Goal: Transaction & Acquisition: Obtain resource

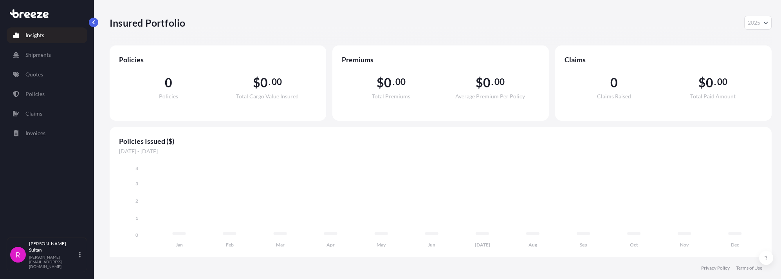
select select "2025"
click at [34, 72] on p "Quotes" at bounding box center [34, 74] width 18 height 8
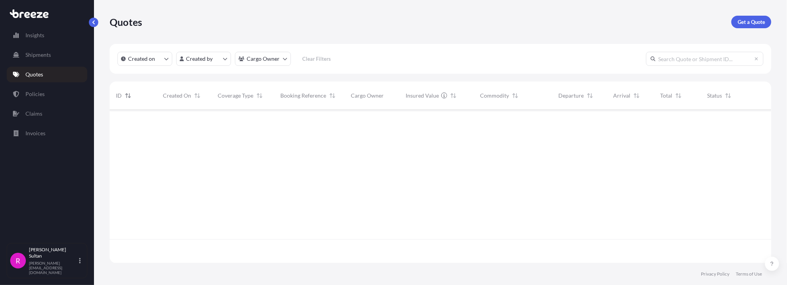
scroll to position [175, 656]
click at [738, 22] on p "Get a Quote" at bounding box center [751, 22] width 27 height 8
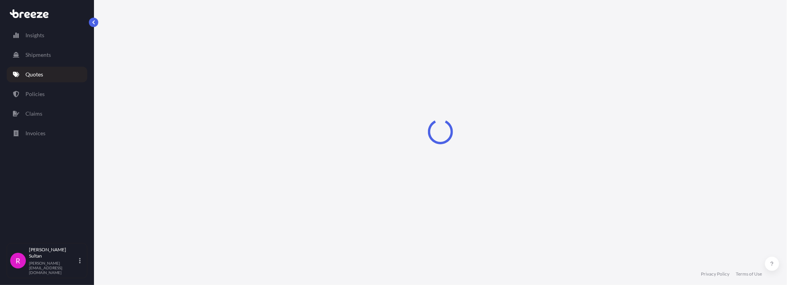
select select "Sea"
select select "1"
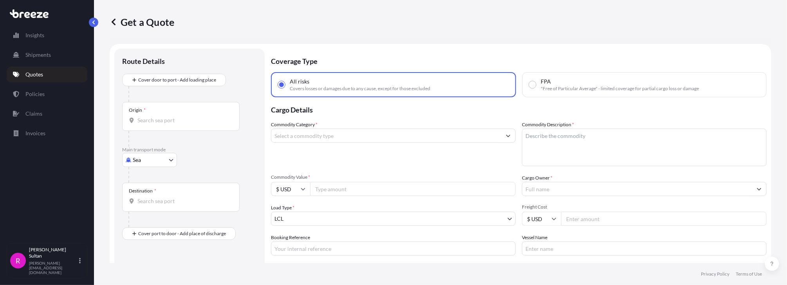
scroll to position [13, 0]
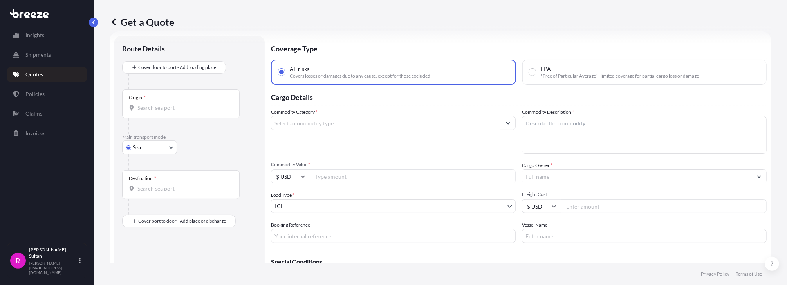
click at [292, 122] on input "Commodity Category *" at bounding box center [386, 123] width 230 height 14
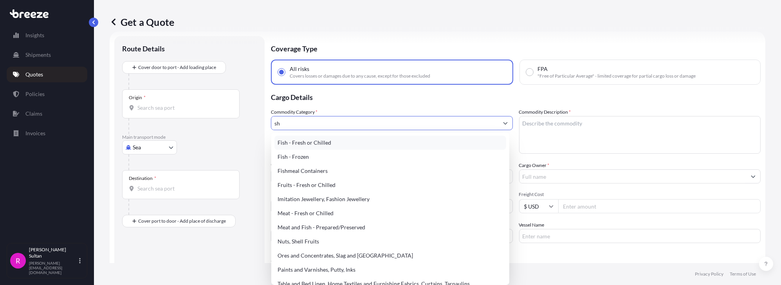
type input "s"
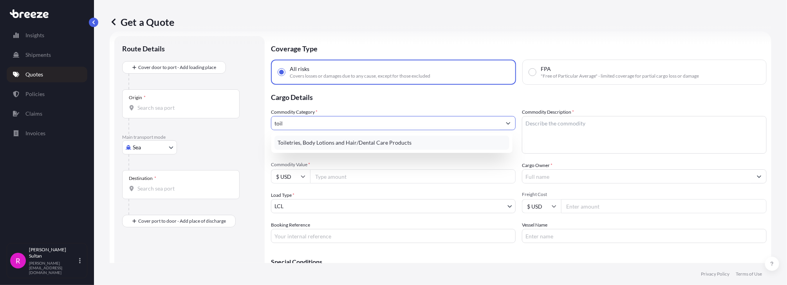
click at [297, 139] on div "Toiletries, Body Lotions and Hair/Dental Care Products" at bounding box center [391, 142] width 235 height 14
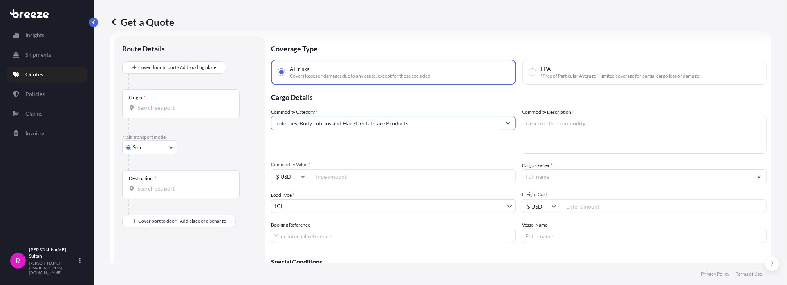
type input "Toiletries, Body Lotions and Hair/Dental Care Products"
click at [531, 124] on textarea "Commodity Description *" at bounding box center [644, 135] width 245 height 38
type textarea "shampoo"
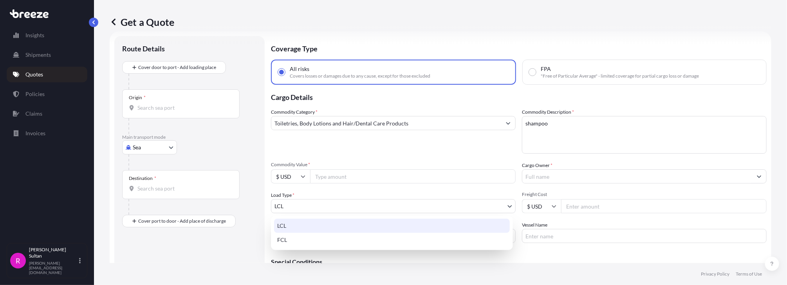
click at [288, 206] on body "Insights Shipments Quotes Policies Claims Invoices R [PERSON_NAME] [PERSON_NAME…" at bounding box center [393, 142] width 787 height 285
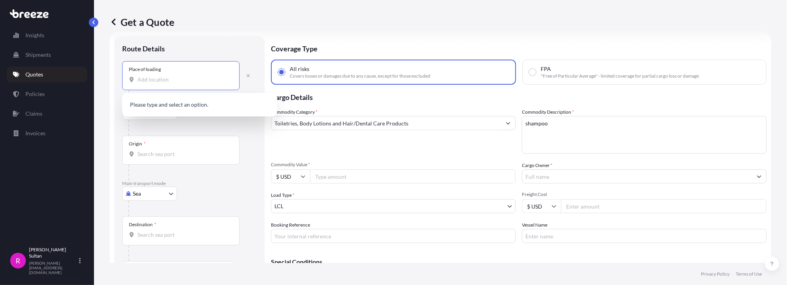
click at [152, 81] on input "Place of loading" at bounding box center [183, 80] width 92 height 8
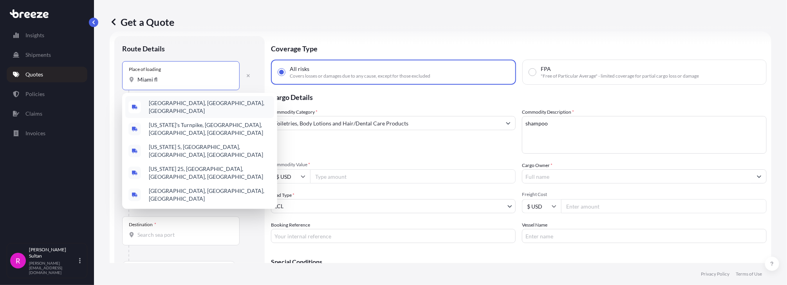
click at [170, 105] on span "[GEOGRAPHIC_DATA], [GEOGRAPHIC_DATA], [GEOGRAPHIC_DATA]" at bounding box center [210, 107] width 122 height 16
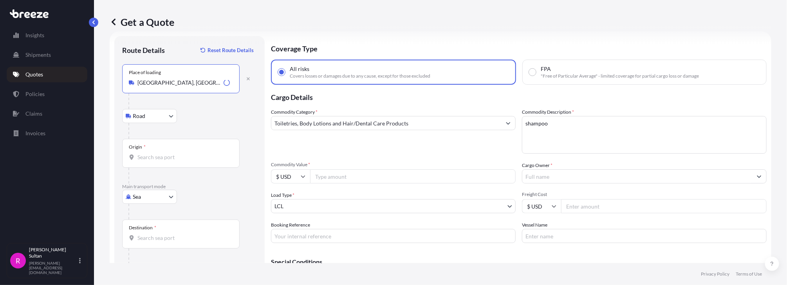
type input "[GEOGRAPHIC_DATA], [GEOGRAPHIC_DATA], [GEOGRAPHIC_DATA]"
click at [143, 157] on input "Origin *" at bounding box center [183, 157] width 92 height 8
type input "USUYU - [GEOGRAPHIC_DATA], [GEOGRAPHIC_DATA]"
click at [543, 174] on input "Cargo Owner *" at bounding box center [637, 176] width 230 height 14
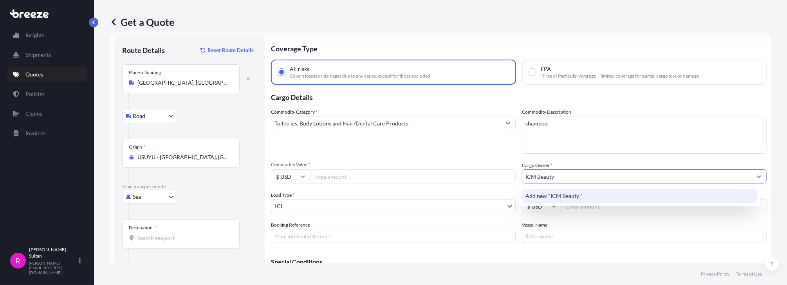
click at [551, 196] on span "Add new "ICM Beauty "" at bounding box center [553, 196] width 57 height 8
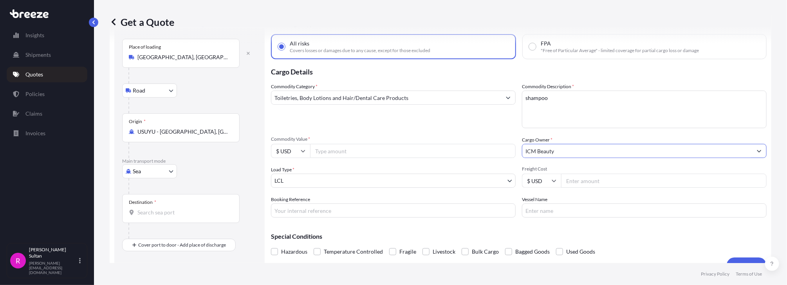
scroll to position [52, 0]
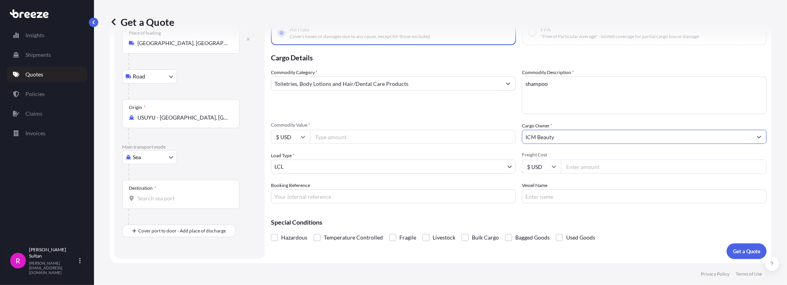
type input "ICM Beauty"
drag, startPoint x: 290, startPoint y: 195, endPoint x: 297, endPoint y: 195, distance: 6.7
click at [290, 195] on input "Booking Reference" at bounding box center [393, 196] width 245 height 14
type input "e25-132"
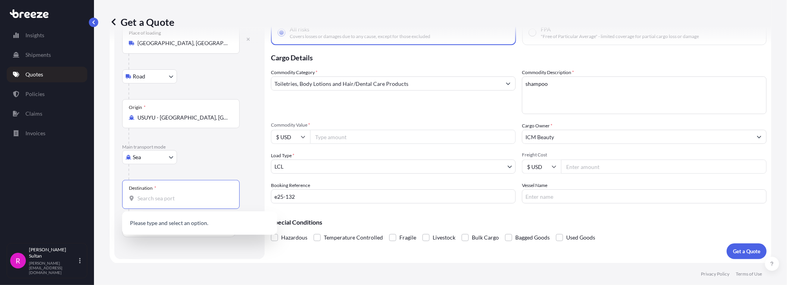
click at [148, 197] on input "Destination *" at bounding box center [183, 198] width 92 height 8
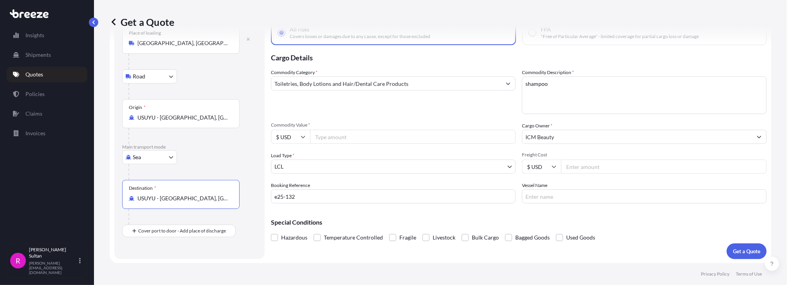
type input "USUYU - [GEOGRAPHIC_DATA], [GEOGRAPHIC_DATA]"
click at [217, 118] on input "USUYU - [GEOGRAPHIC_DATA], [GEOGRAPHIC_DATA]" at bounding box center [183, 118] width 92 height 8
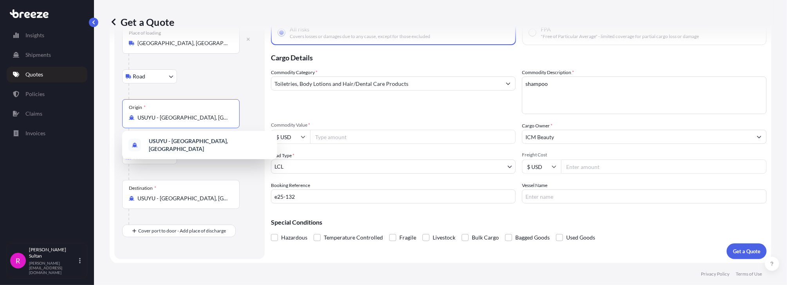
drag, startPoint x: 229, startPoint y: 115, endPoint x: 128, endPoint y: 116, distance: 100.2
click at [129, 116] on div "USUYU - [GEOGRAPHIC_DATA], [GEOGRAPHIC_DATA]" at bounding box center [181, 118] width 104 height 8
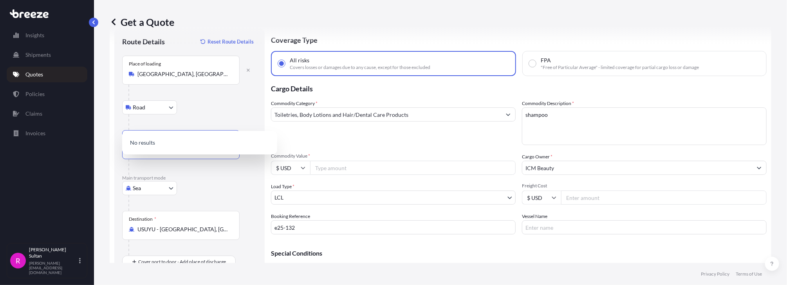
scroll to position [13, 0]
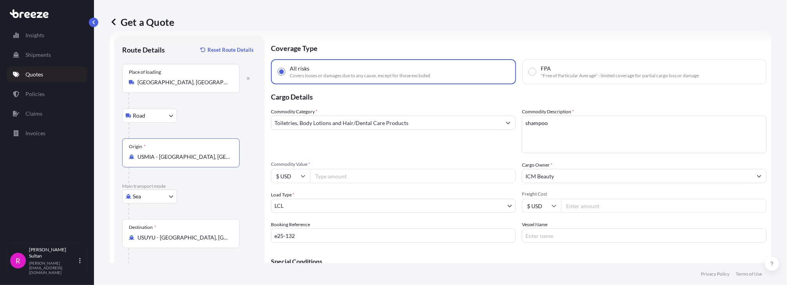
type input "USMIA - [GEOGRAPHIC_DATA], [GEOGRAPHIC_DATA]"
click at [171, 197] on body "Insights Shipments Quotes Policies Claims Invoices R [PERSON_NAME] [PERSON_NAME…" at bounding box center [393, 142] width 787 height 285
click at [146, 240] on span "Road" at bounding box center [143, 244] width 13 height 8
select select "Road"
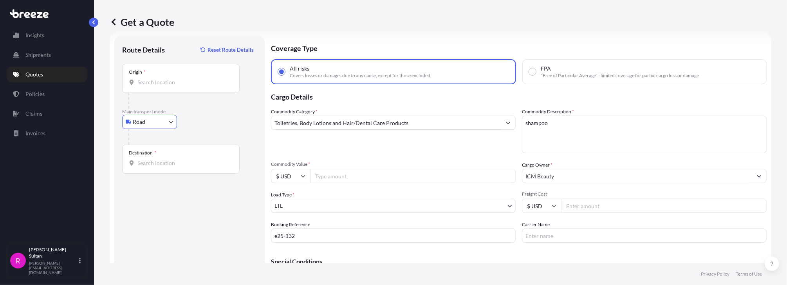
click at [150, 79] on input "Origin *" at bounding box center [183, 82] width 92 height 8
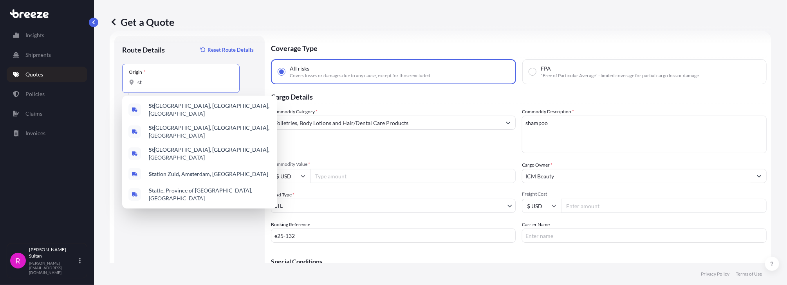
type input "s"
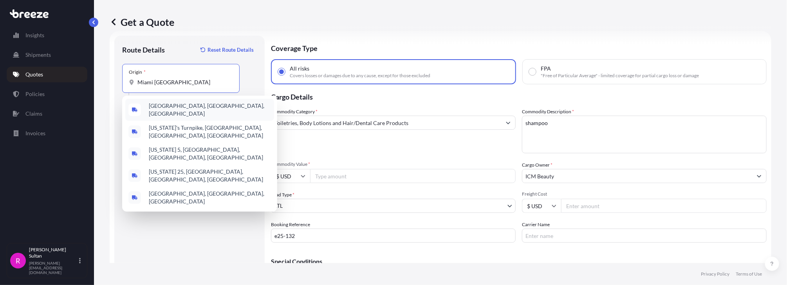
click at [162, 106] on span "[GEOGRAPHIC_DATA], [GEOGRAPHIC_DATA], [GEOGRAPHIC_DATA]" at bounding box center [210, 110] width 122 height 16
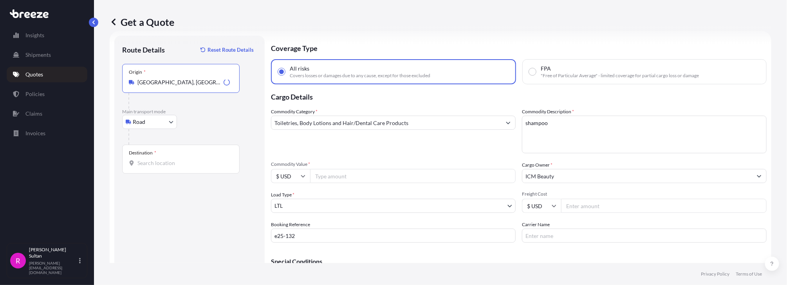
type input "[GEOGRAPHIC_DATA], [GEOGRAPHIC_DATA], [GEOGRAPHIC_DATA]"
click at [146, 164] on input "Destination *" at bounding box center [183, 163] width 92 height 8
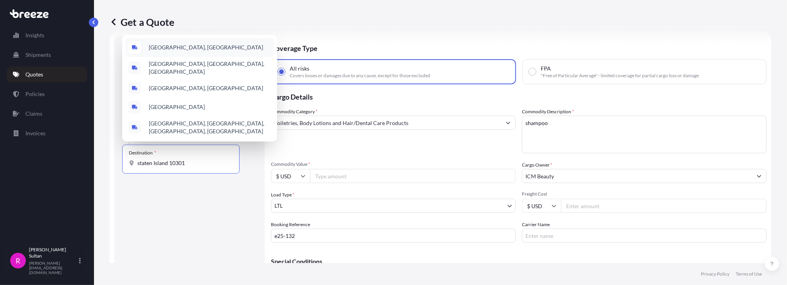
click at [190, 43] on span "[GEOGRAPHIC_DATA], [GEOGRAPHIC_DATA]" at bounding box center [206, 47] width 114 height 8
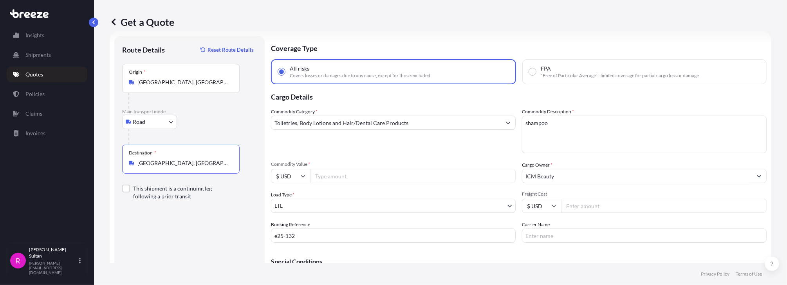
scroll to position [52, 0]
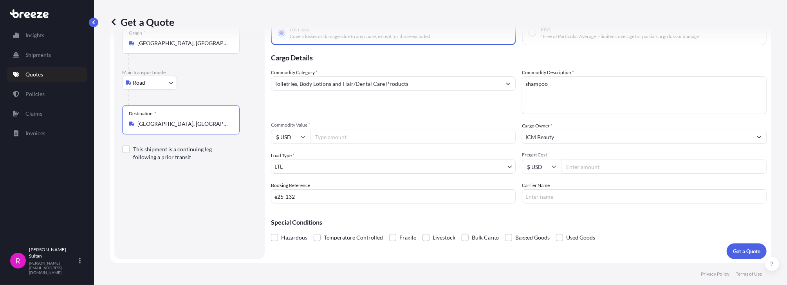
type input "[GEOGRAPHIC_DATA], [GEOGRAPHIC_DATA]"
click at [330, 139] on input "Commodity Value *" at bounding box center [413, 137] width 206 height 14
type input "155000.00"
click at [745, 252] on p "Get a Quote" at bounding box center [746, 251] width 27 height 8
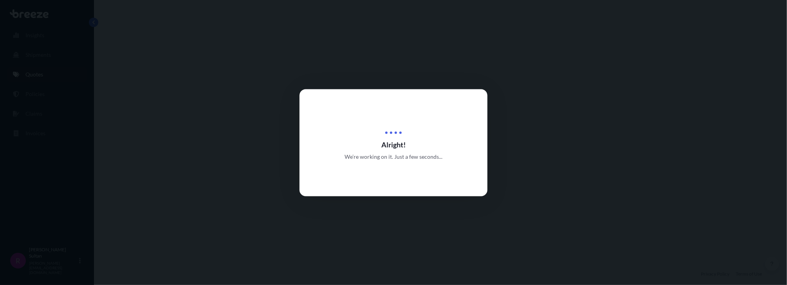
select select "Road"
select select "1"
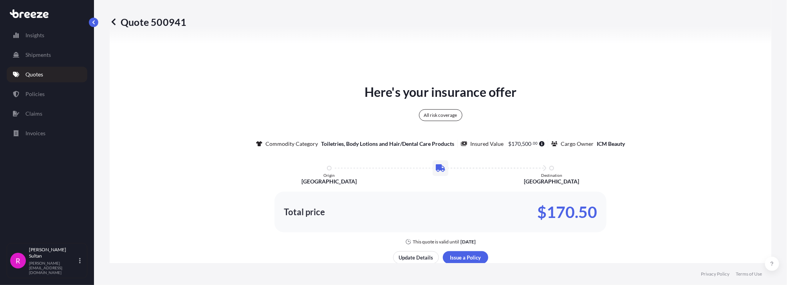
scroll to position [401, 0]
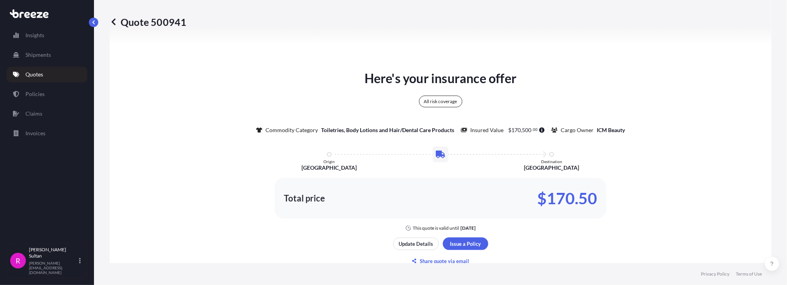
click at [236, 61] on div "Here's your insurance offer All risk coverage Commodity Category Toiletries, Bo…" at bounding box center [441, 168] width 640 height 470
